Goal: Information Seeking & Learning: Learn about a topic

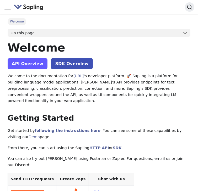
click at [36, 66] on link "API Overview" at bounding box center [28, 63] width 40 height 11
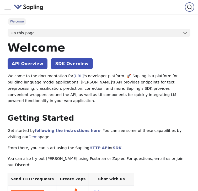
click at [187, 9] on span "Search" at bounding box center [189, 6] width 5 height 5
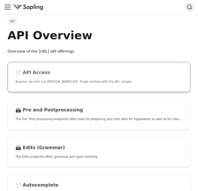
click at [57, 70] on h2 "📄️ API Access" at bounding box center [98, 73] width 167 height 6
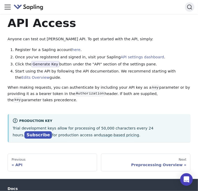
scroll to position [12, 0]
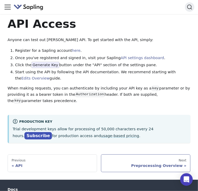
click at [149, 163] on div "Preprocessing Overview" at bounding box center [145, 165] width 81 height 5
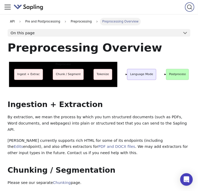
click at [184, 4] on button "Search K" at bounding box center [188, 6] width 9 height 9
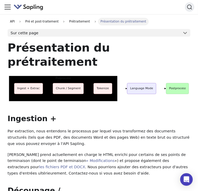
click at [68, 6] on div "Documents Démo" at bounding box center [99, 7] width 190 height 10
